Goal: Information Seeking & Learning: Learn about a topic

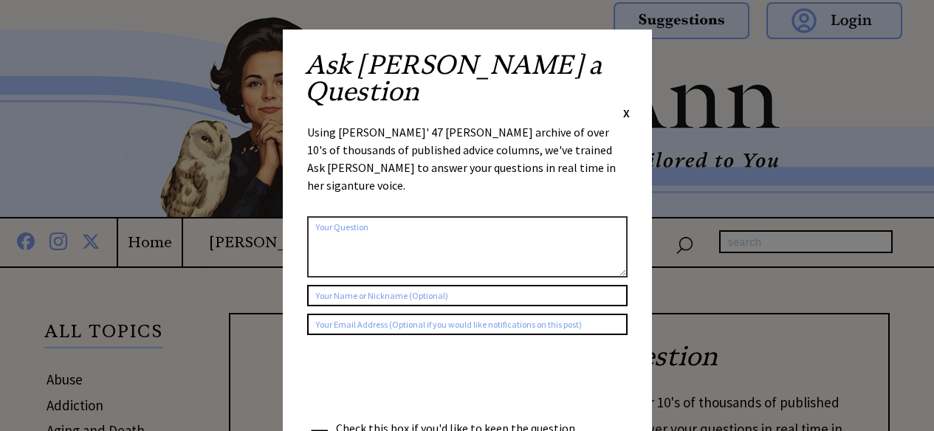
click at [625, 106] on span "X" at bounding box center [626, 113] width 7 height 15
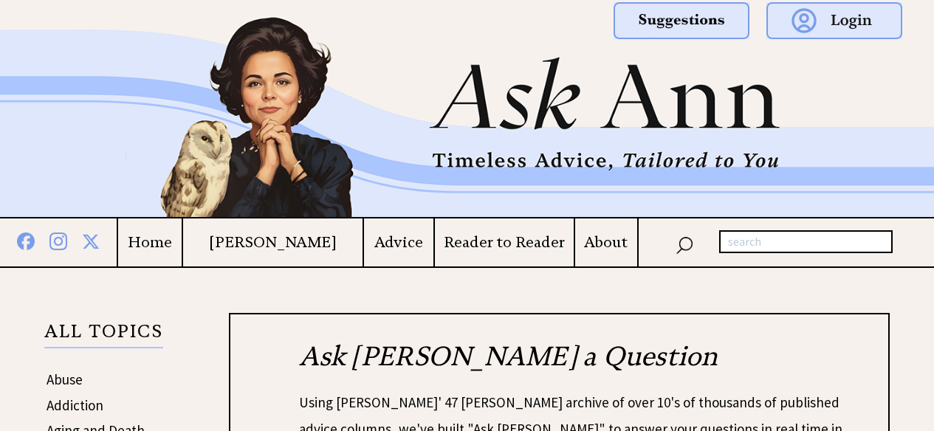
click at [411, 241] on h4 "Advice" at bounding box center [398, 242] width 69 height 18
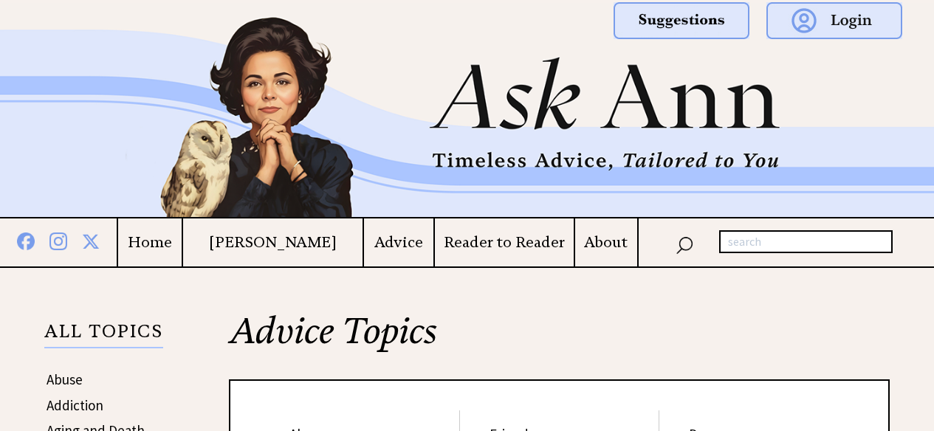
click at [504, 240] on h4 "Reader to Reader" at bounding box center [504, 242] width 139 height 18
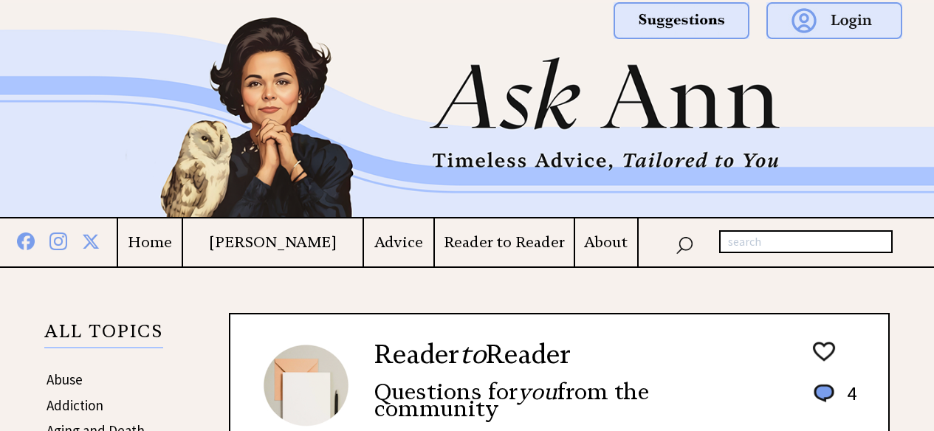
click at [608, 247] on h4 "About" at bounding box center [606, 242] width 62 height 18
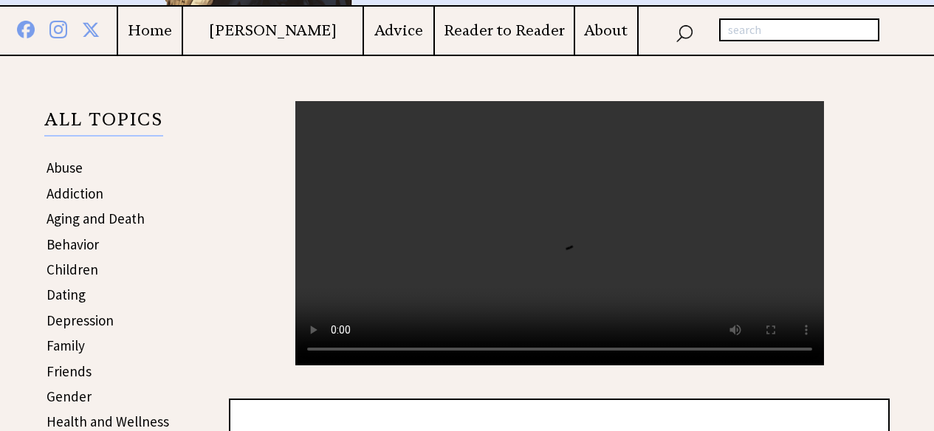
scroll to position [192, 0]
